Goal: Task Accomplishment & Management: Use online tool/utility

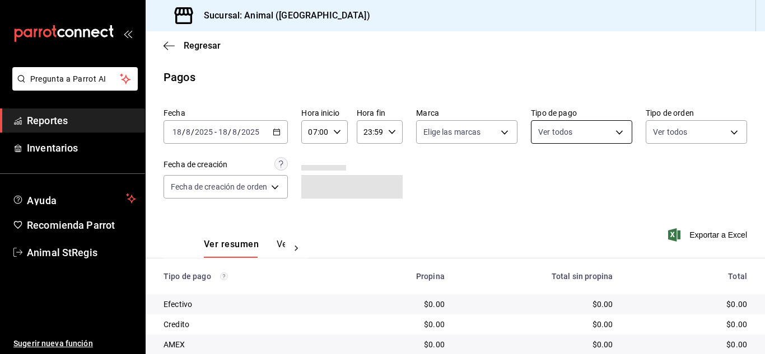
click at [565, 135] on body "Pregunta a Parrot AI Reportes Inventarios Ayuda Recomienda Parrot Animal StRegi…" at bounding box center [382, 177] width 765 height 354
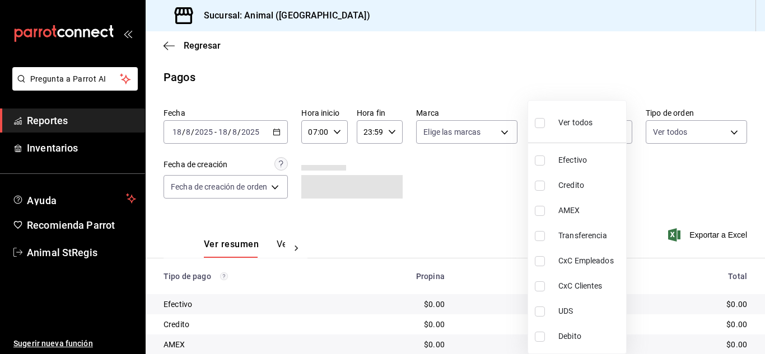
click at [543, 130] on label at bounding box center [542, 123] width 15 height 16
click at [543, 128] on input "checkbox" at bounding box center [540, 123] width 10 height 10
checkbox input "false"
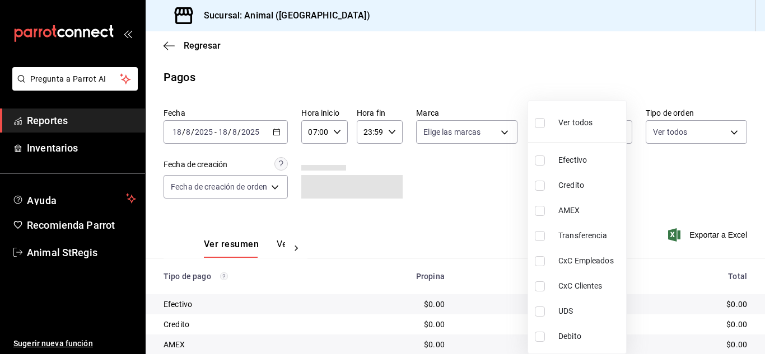
checkbox input "false"
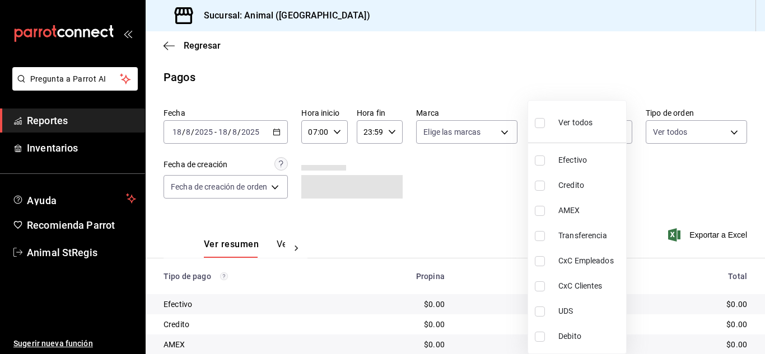
checkbox input "false"
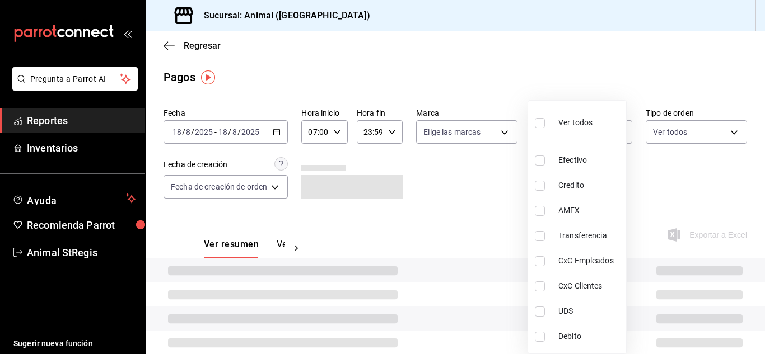
click at [541, 124] on input "checkbox" at bounding box center [540, 123] width 10 height 10
checkbox input "true"
type input "5a0f3365-d715-4940-adc4-656debb7822a,fc07b02b-84a7-4dba-9bff-98bba82b1290,ff2b0…"
checkbox input "true"
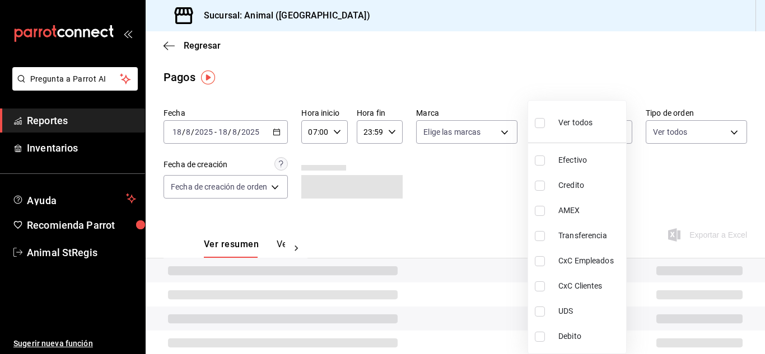
checkbox input "true"
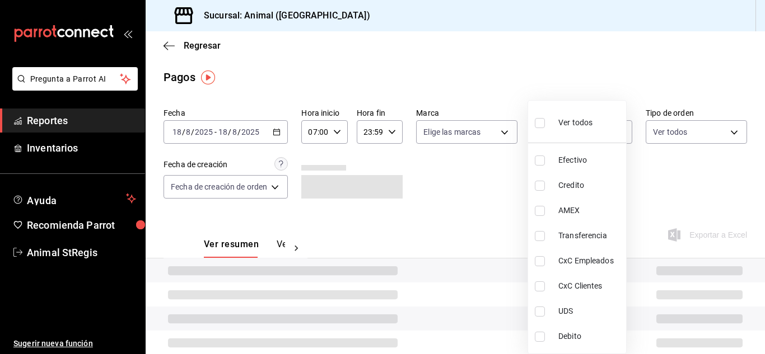
checkbox input "true"
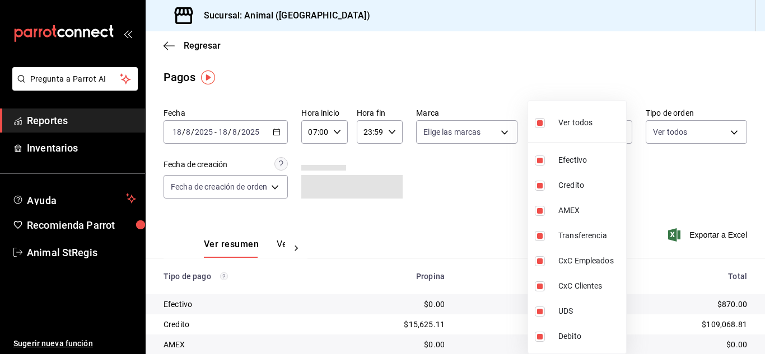
click at [471, 137] on div at bounding box center [382, 177] width 765 height 354
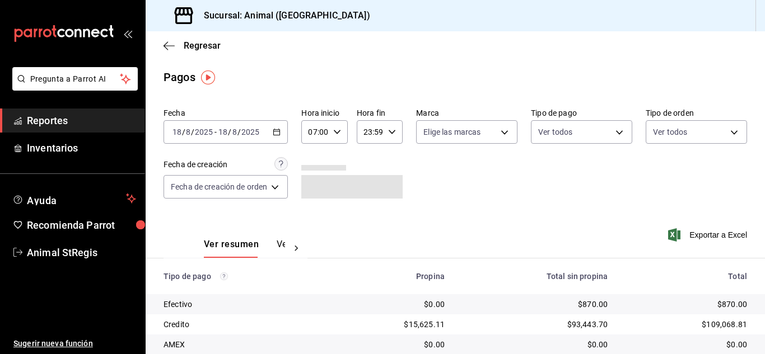
click at [432, 134] on body "Pregunta a Parrot AI Reportes Inventarios Ayuda Recomienda Parrot Animal StRegi…" at bounding box center [382, 177] width 765 height 354
click at [428, 175] on input "checkbox" at bounding box center [427, 176] width 10 height 10
checkbox input "true"
type input "3f39fcdc-c8c4-4fff-883a-47b345d9391c"
checkbox input "true"
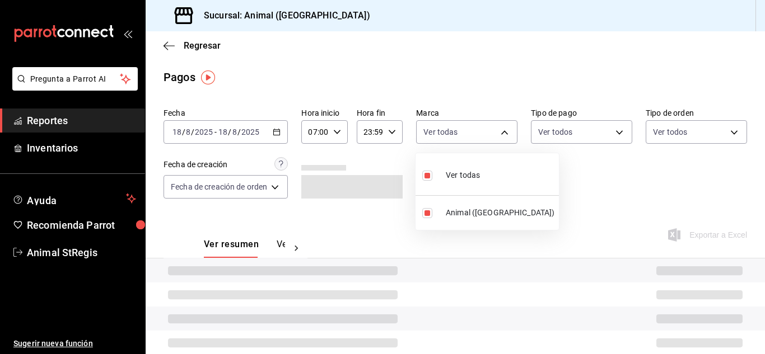
click at [576, 183] on div at bounding box center [382, 177] width 765 height 354
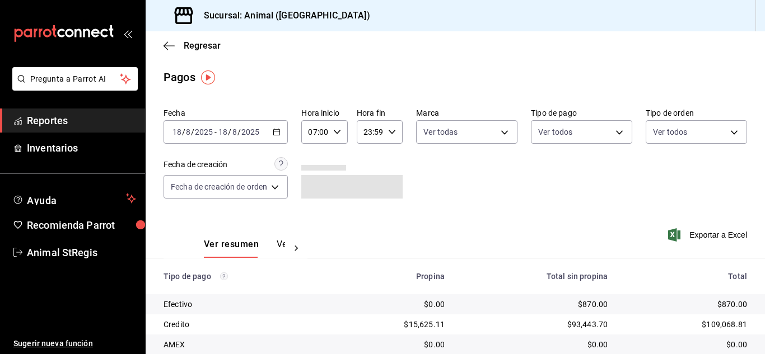
click at [665, 79] on div "Pagos" at bounding box center [455, 77] width 619 height 17
click at [569, 134] on body "Pregunta a Parrot AI Reportes Inventarios Ayuda Recomienda Parrot Animal StRegi…" at bounding box center [382, 177] width 765 height 354
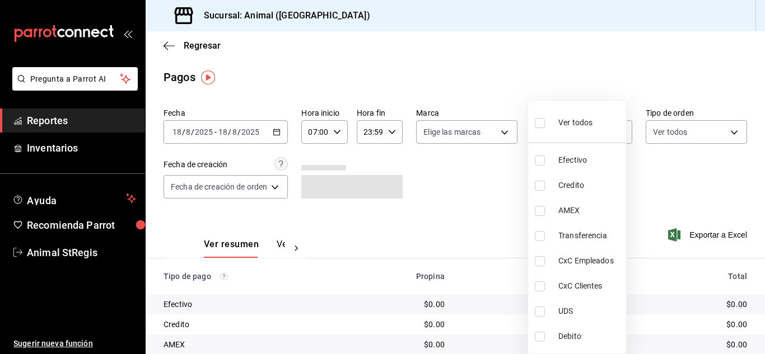
click at [541, 124] on input "checkbox" at bounding box center [540, 123] width 10 height 10
checkbox input "true"
type input "5a0f3365-d715-4940-adc4-656debb7822a,fc07b02b-84a7-4dba-9bff-98bba82b1290,ff2b0…"
checkbox input "true"
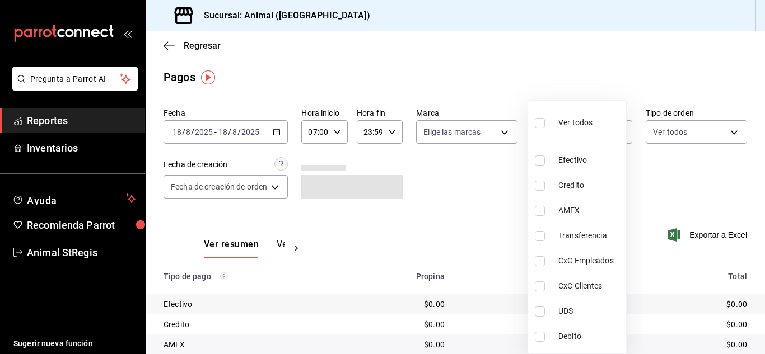
checkbox input "true"
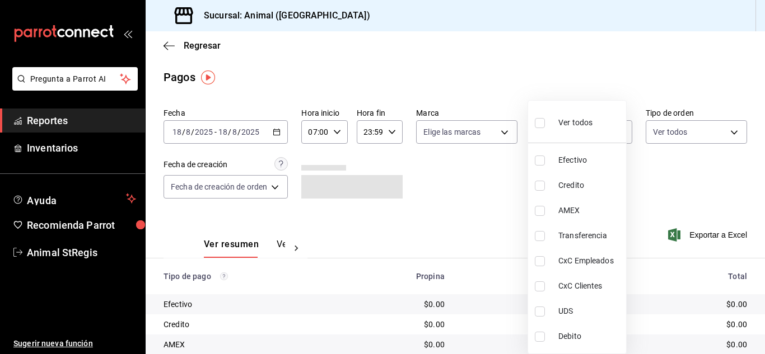
checkbox input "true"
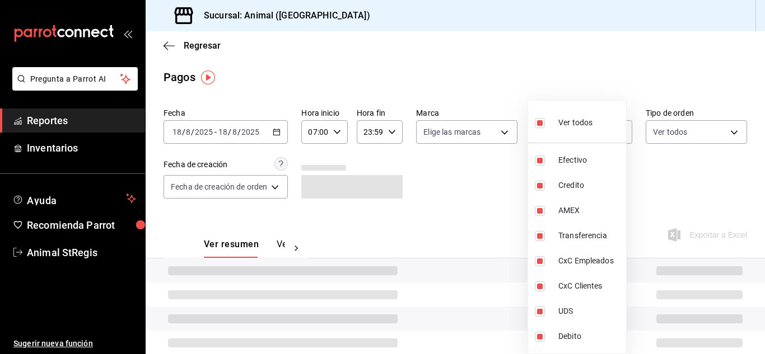
click at [496, 100] on div at bounding box center [382, 177] width 765 height 354
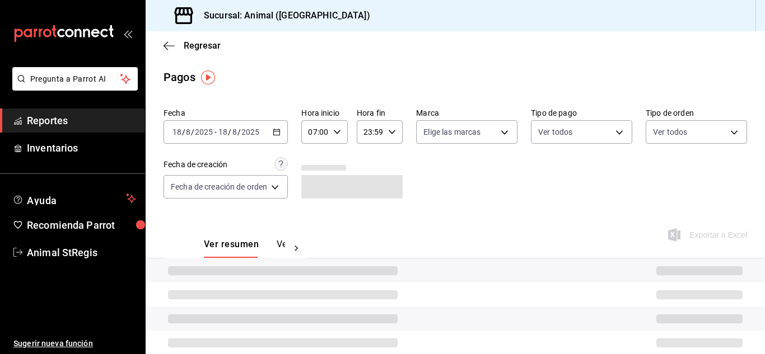
drag, startPoint x: 472, startPoint y: 129, endPoint x: 410, endPoint y: 141, distance: 62.8
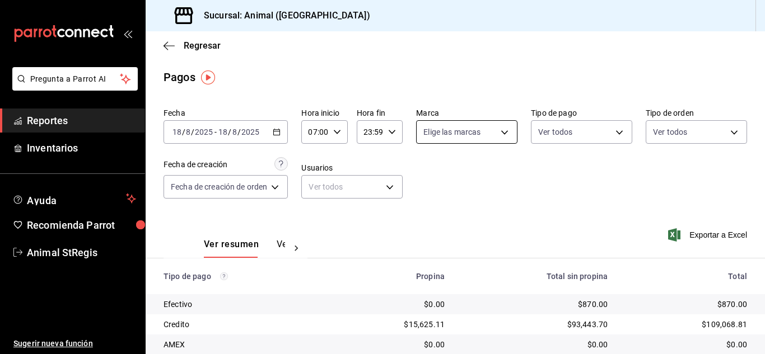
click at [433, 134] on body "Pregunta a Parrot AI Reportes Inventarios Ayuda Recomienda Parrot Animal StRegi…" at bounding box center [382, 177] width 765 height 354
click at [427, 174] on input "checkbox" at bounding box center [427, 176] width 10 height 10
checkbox input "true"
type input "3f39fcdc-c8c4-4fff-883a-47b345d9391c"
checkbox input "true"
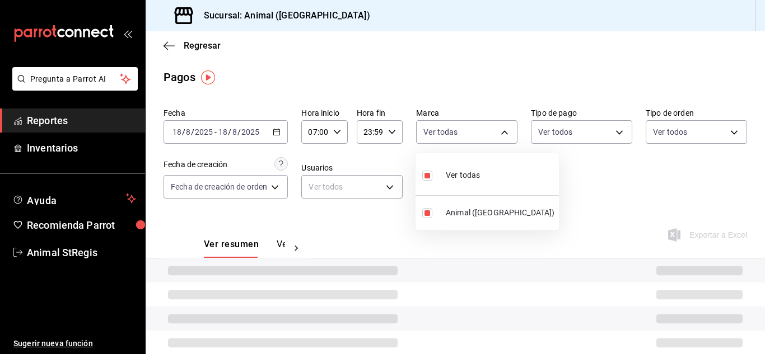
click at [670, 185] on div at bounding box center [382, 177] width 765 height 354
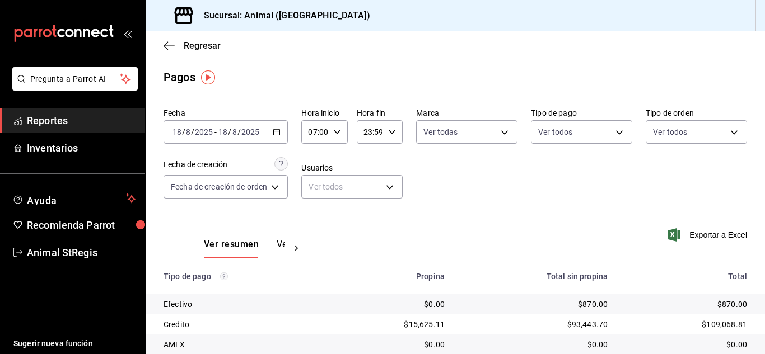
click at [488, 59] on div "Regresar" at bounding box center [455, 45] width 619 height 29
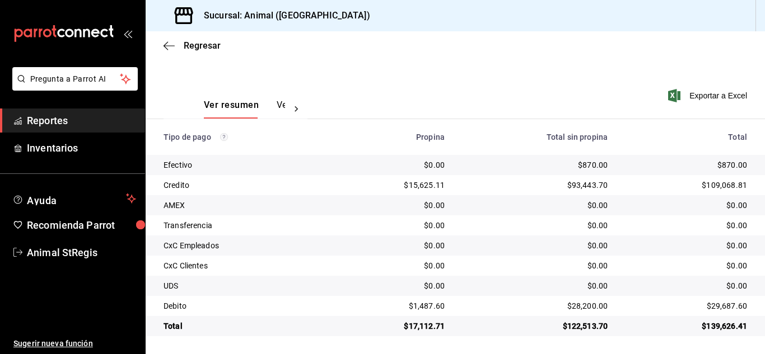
click at [588, 70] on div "Fecha [DATE] [DATE] - [DATE] [DATE] Hora inicio 07:00 Hora inicio Hora fin 23:5…" at bounding box center [454, 18] width 583 height 109
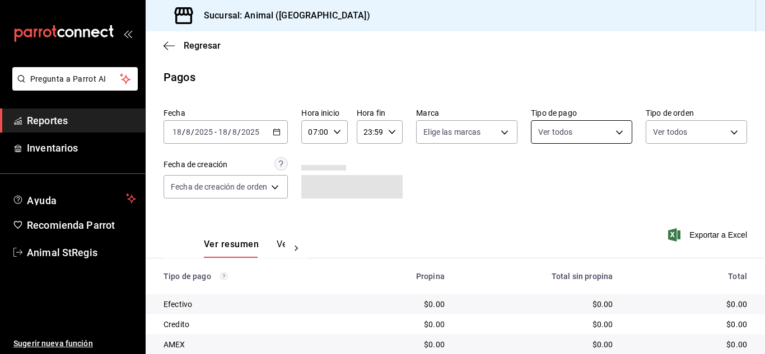
click at [555, 137] on body "Pregunta a Parrot AI Reportes Inventarios Ayuda Recomienda Parrot Animal StRegi…" at bounding box center [382, 177] width 765 height 354
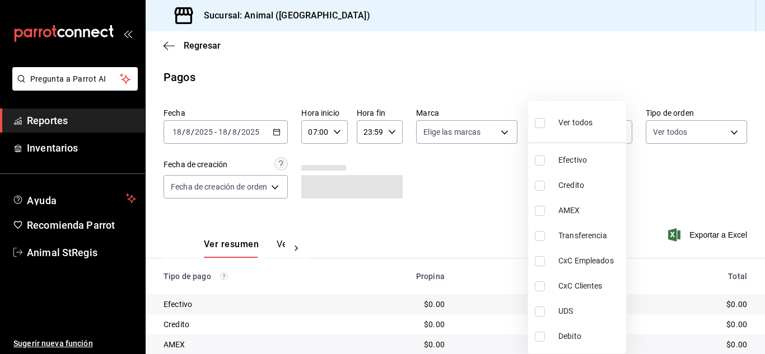
click at [539, 127] on input "checkbox" at bounding box center [540, 123] width 10 height 10
checkbox input "true"
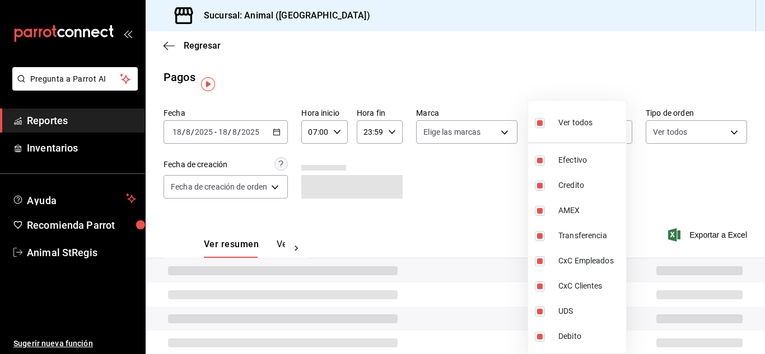
type input "5a0f3365-d715-4940-adc4-656debb7822a,fc07b02b-84a7-4dba-9bff-98bba82b1290,ff2b0…"
checkbox input "true"
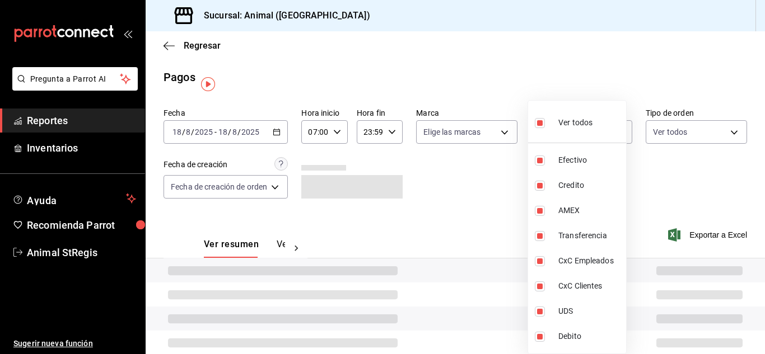
checkbox input "true"
drag, startPoint x: 455, startPoint y: 125, endPoint x: 460, endPoint y: 138, distance: 14.3
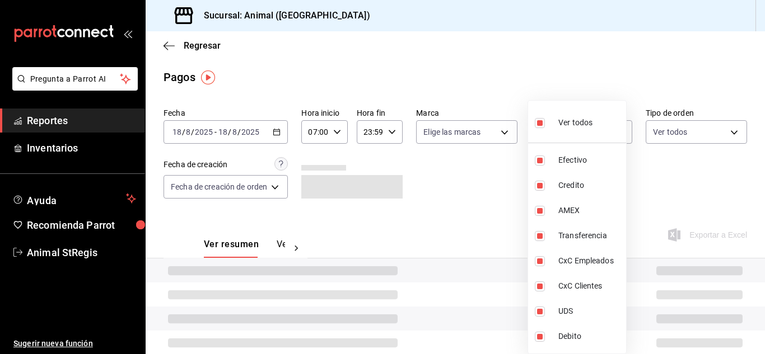
click at [455, 125] on div at bounding box center [382, 177] width 765 height 354
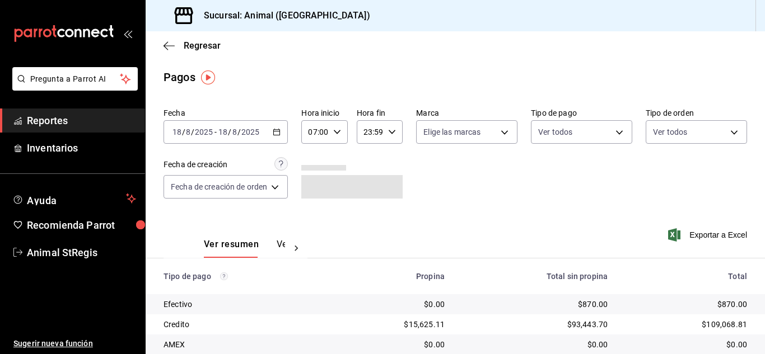
click at [460, 138] on div "Ver todos Efectivo Credito AMEX Transferencia CxC Empleados CxC Clientes UDS De…" at bounding box center [382, 177] width 765 height 354
click at [447, 134] on body "Pregunta a Parrot AI Reportes Inventarios Ayuda Recomienda Parrot Animal StRegi…" at bounding box center [382, 177] width 765 height 354
click at [429, 172] on input "checkbox" at bounding box center [427, 176] width 10 height 10
checkbox input "true"
type input "3f39fcdc-c8c4-4fff-883a-47b345d9391c"
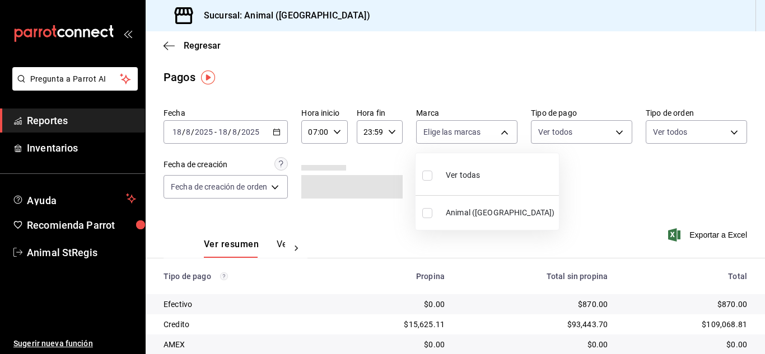
checkbox input "true"
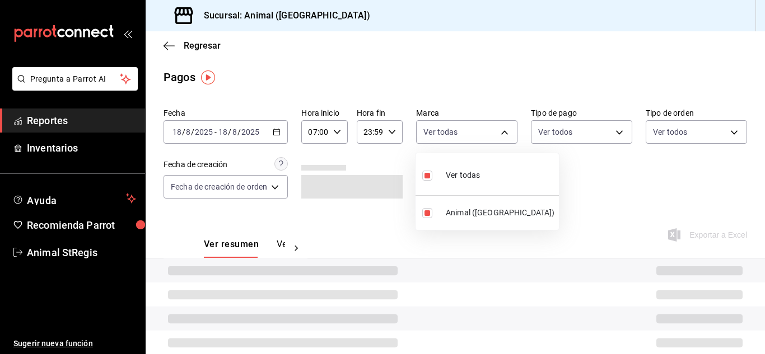
click at [567, 176] on div at bounding box center [382, 177] width 765 height 354
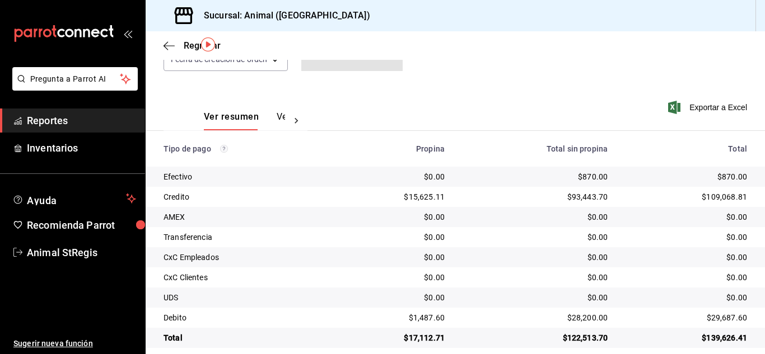
scroll to position [140, 0]
